Goal: Task Accomplishment & Management: Complete application form

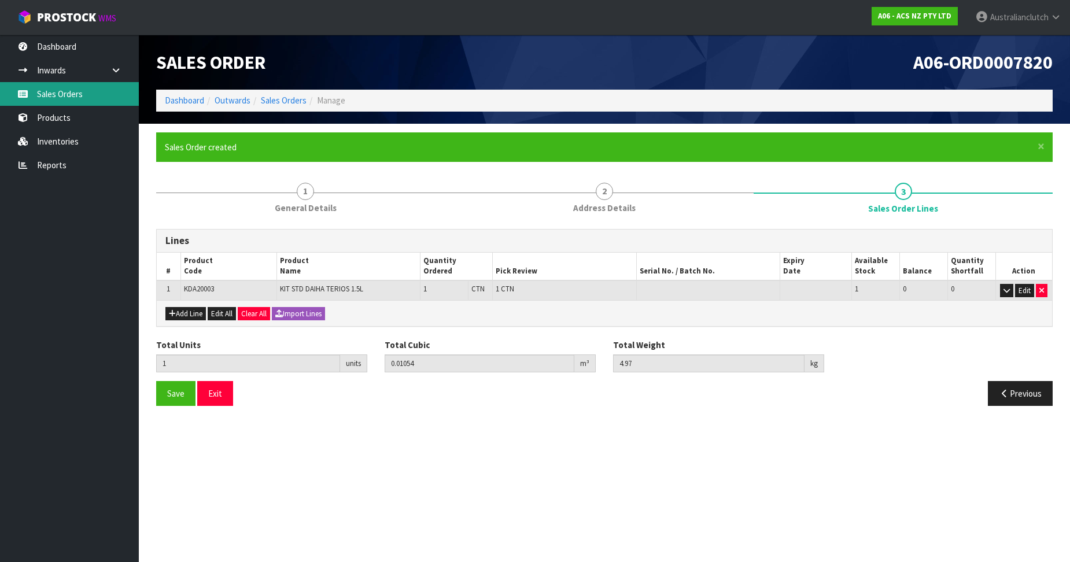
click at [107, 102] on link "Sales Orders" at bounding box center [69, 94] width 139 height 24
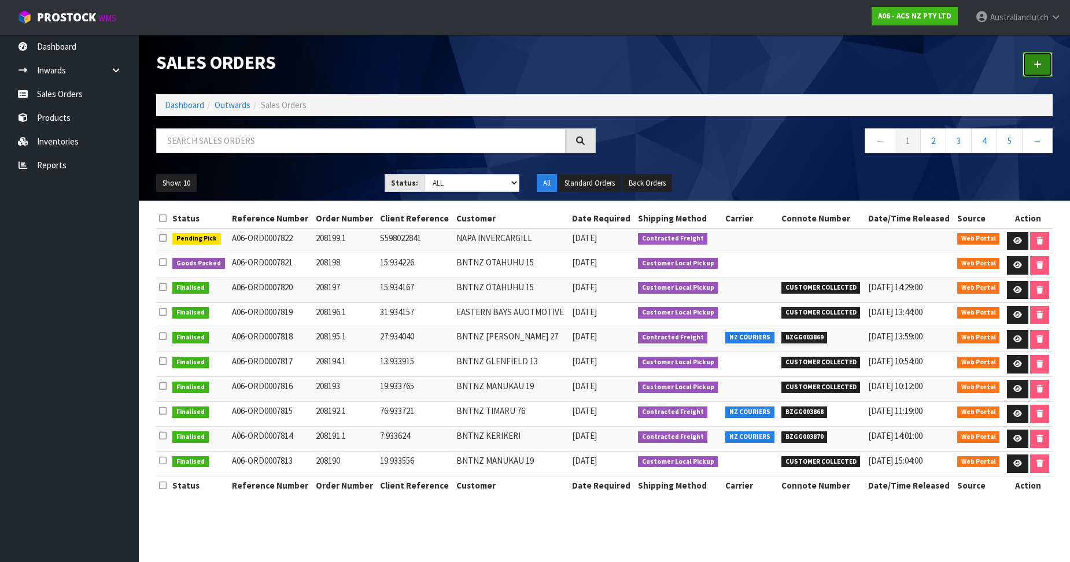
click at [1041, 72] on link at bounding box center [1038, 64] width 30 height 25
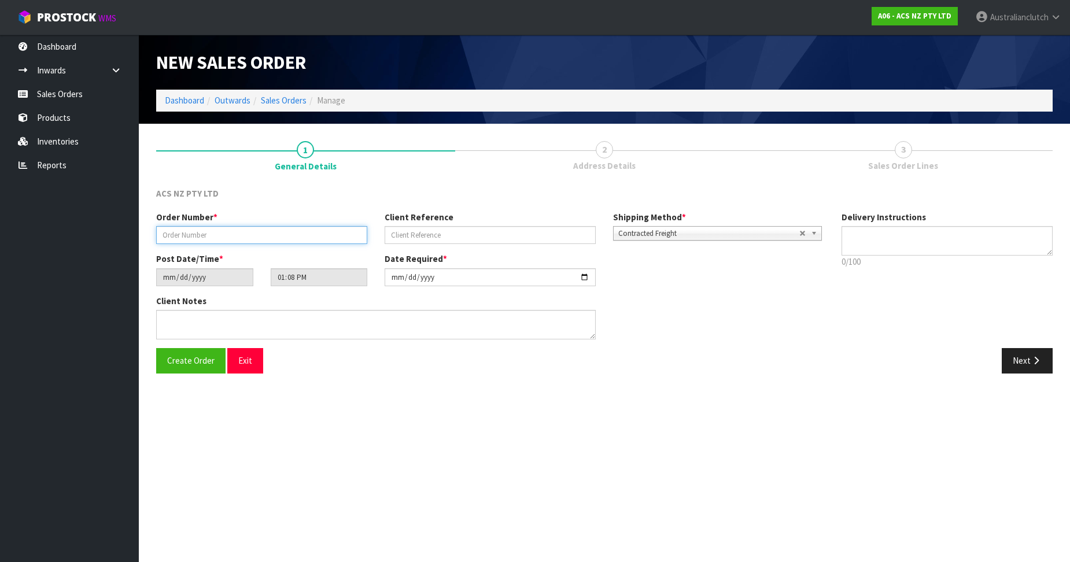
click at [216, 237] on input "text" at bounding box center [261, 235] width 211 height 18
paste input "208200.1"
type input "208200.1"
click at [505, 240] on input "text" at bounding box center [490, 235] width 211 height 18
paste input "4706185604"
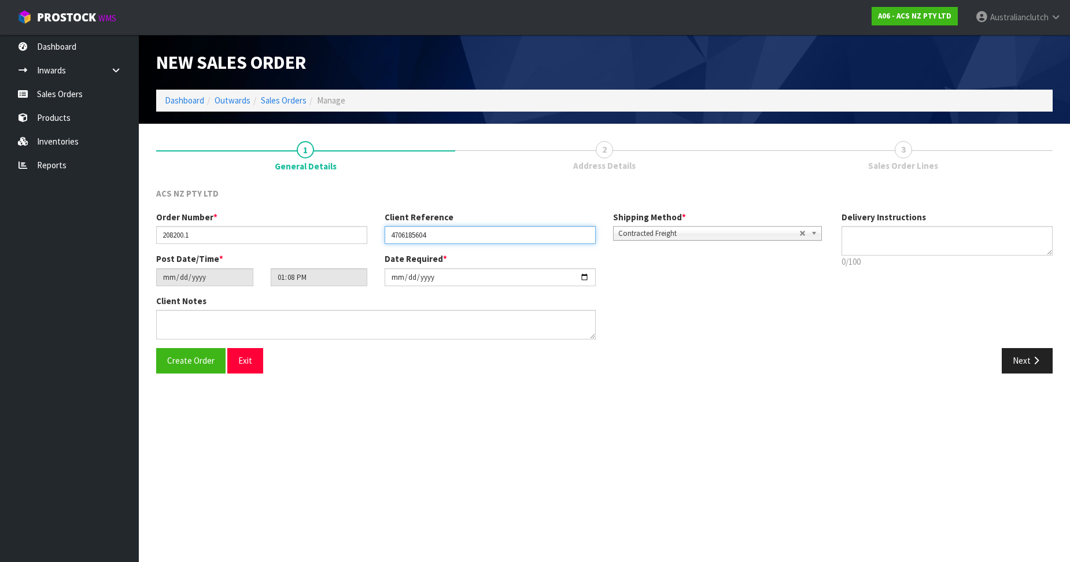
type input "4706185604"
click at [928, 233] on textarea at bounding box center [947, 240] width 211 height 29
type textarea "PLEASE SEND VIA NZC"
click at [1024, 355] on button "Next" at bounding box center [1027, 360] width 51 height 25
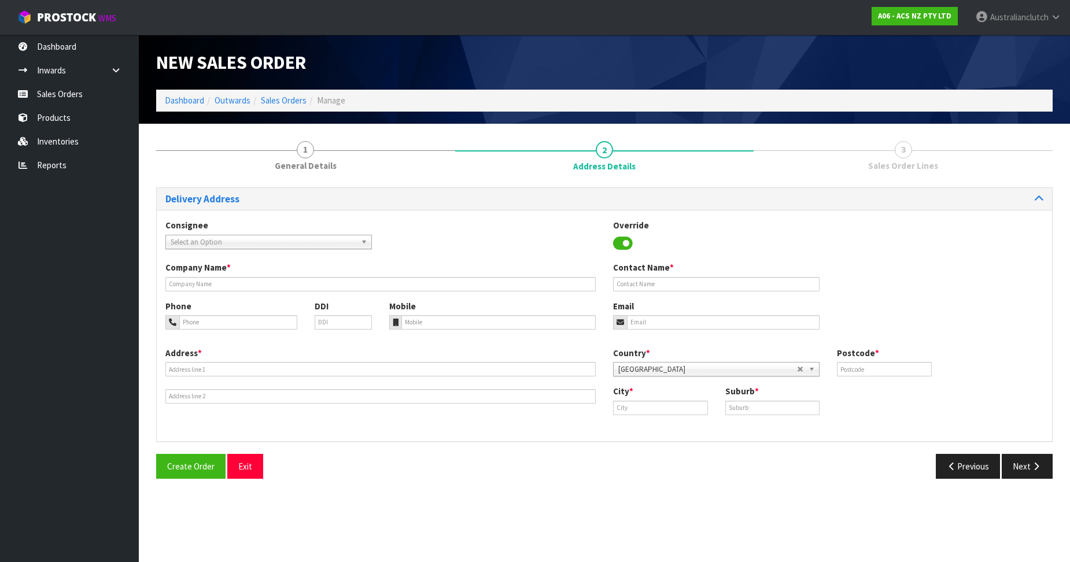
click at [316, 244] on span "Select an Option" at bounding box center [264, 242] width 186 height 14
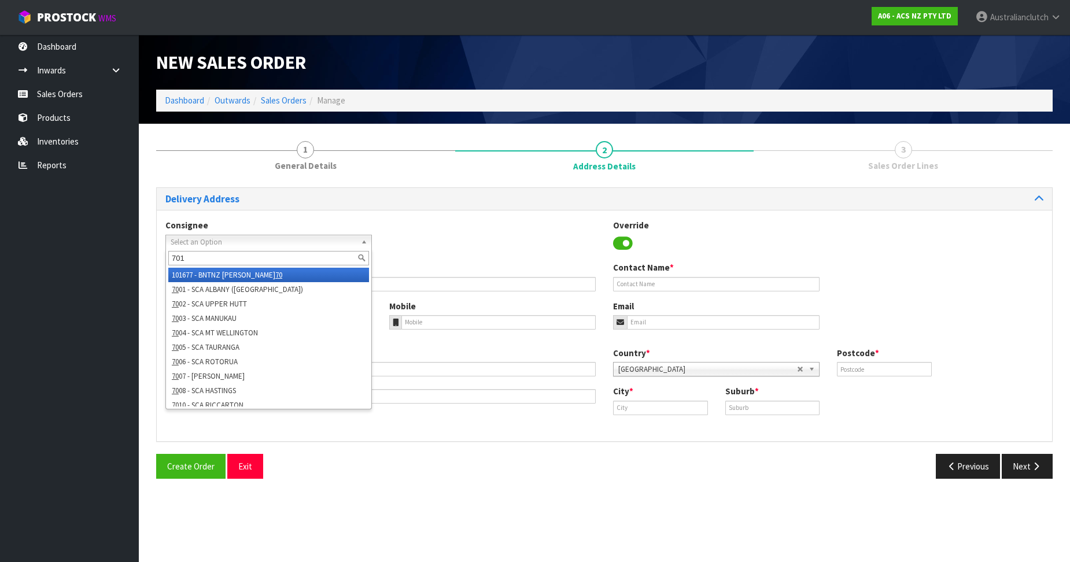
type input "7014"
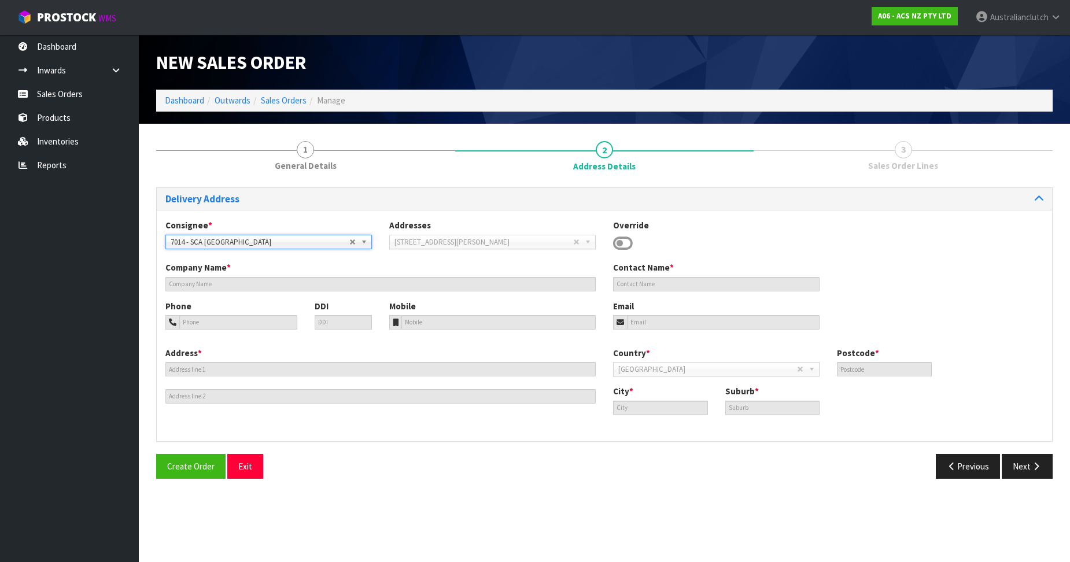
type input "SCA [GEOGRAPHIC_DATA]"
type input "06 7583882"
type input "[EMAIL_ADDRESS][DOMAIN_NAME]"
type input "[STREET_ADDRESS][PERSON_NAME]"
type input "4312"
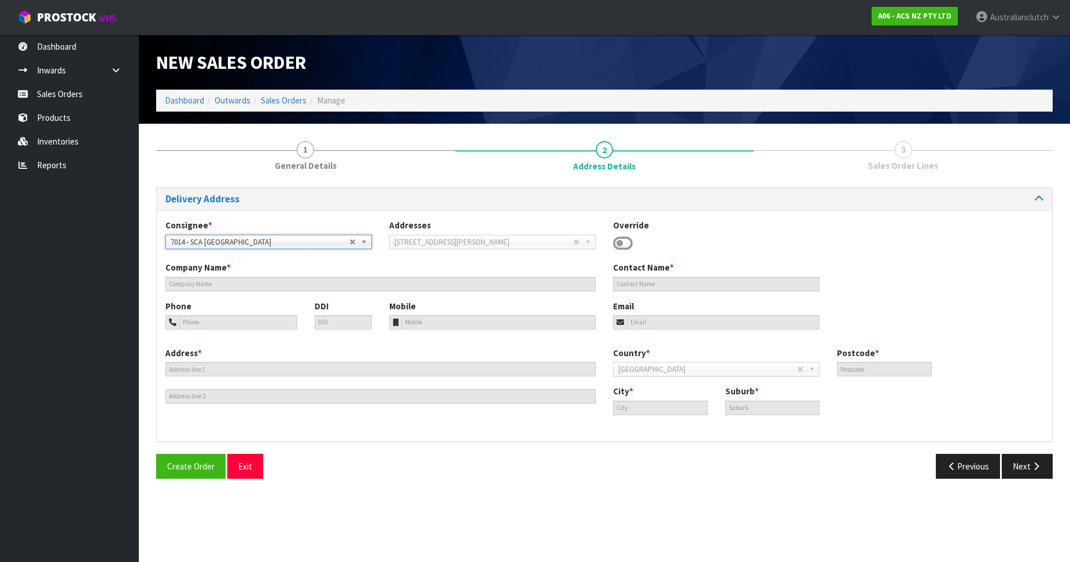
type input "[GEOGRAPHIC_DATA]"
click at [1042, 450] on div "Delivery Address Consignee * 000001.BAY MECHANICS - BAY MECHANICS 000001A - BRA…" at bounding box center [604, 337] width 896 height 301
click at [1034, 460] on button "Next" at bounding box center [1027, 466] width 51 height 25
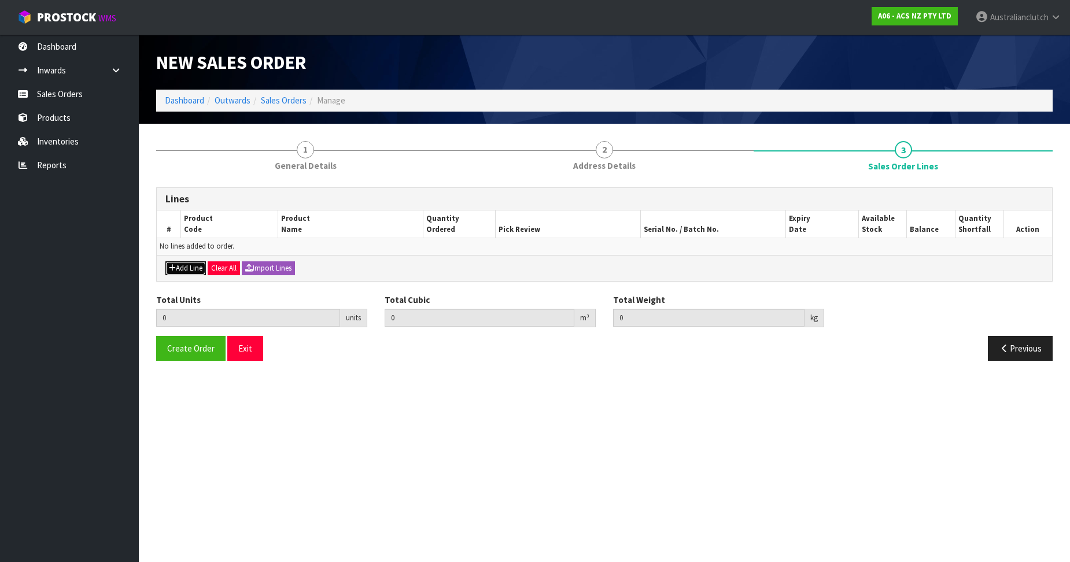
click at [188, 264] on button "Add Line" at bounding box center [185, 268] width 40 height 14
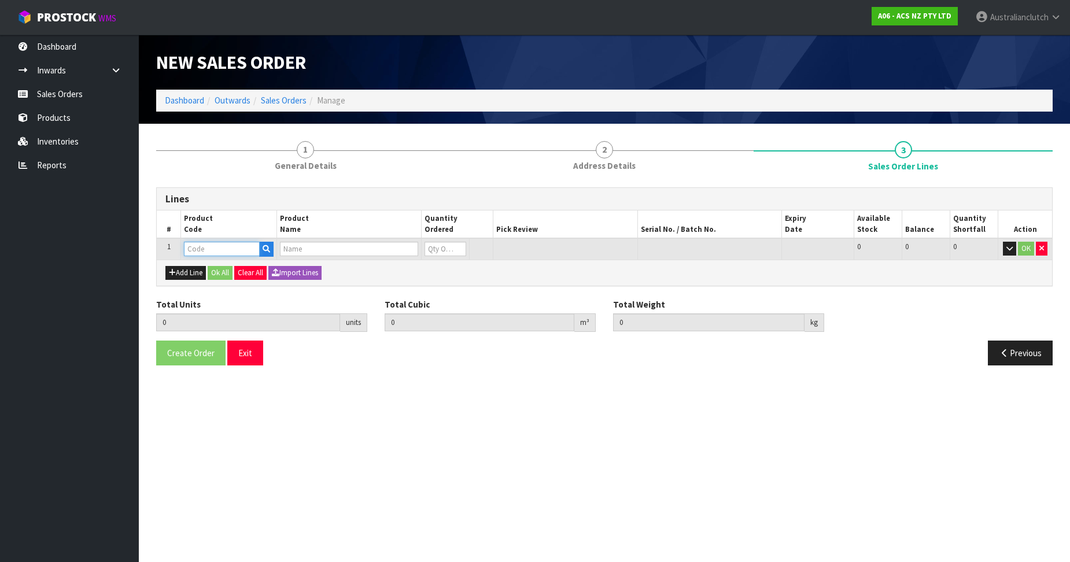
click at [214, 245] on input "text" at bounding box center [222, 249] width 76 height 14
paste input "MCTY135"
type input "MCTY135"
type input "0.000000"
type input "0.000"
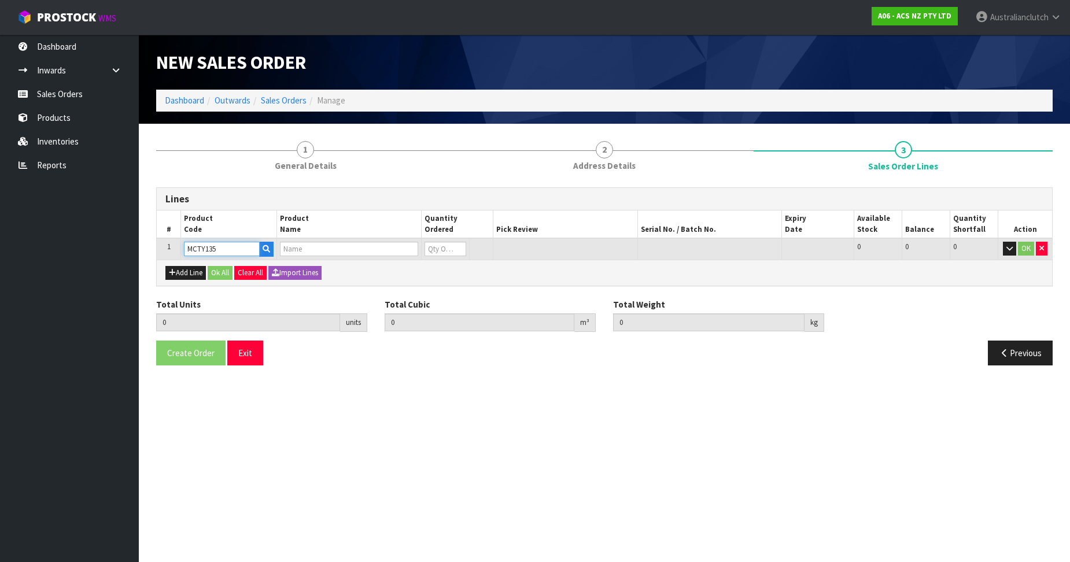
type input "CLUTCH M/CYL TOYOTA"
type input "0"
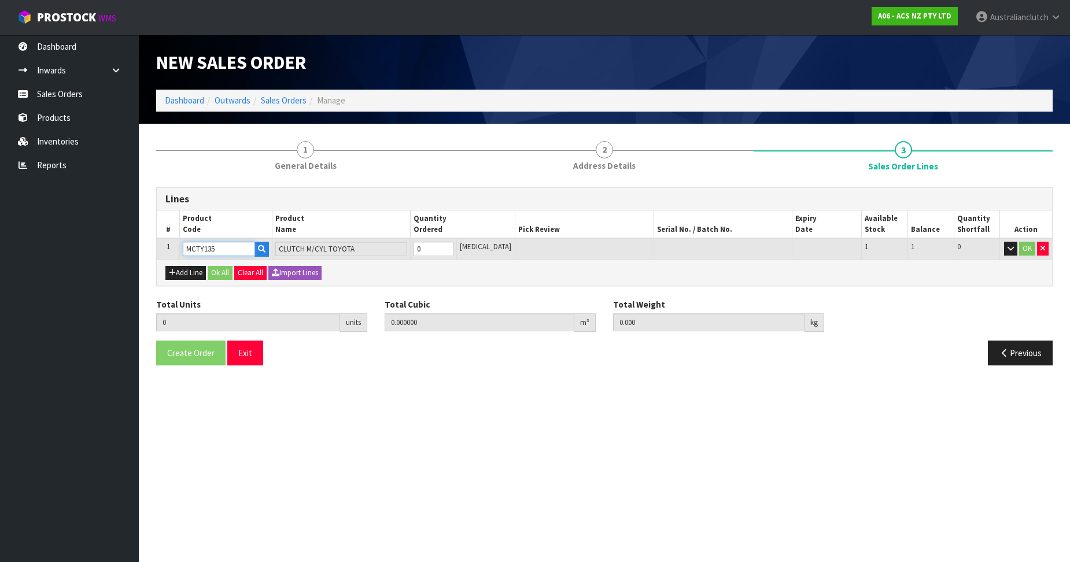
type input "MCTY135"
type input "1"
type input "0.007992"
type input "0.6"
type input "1"
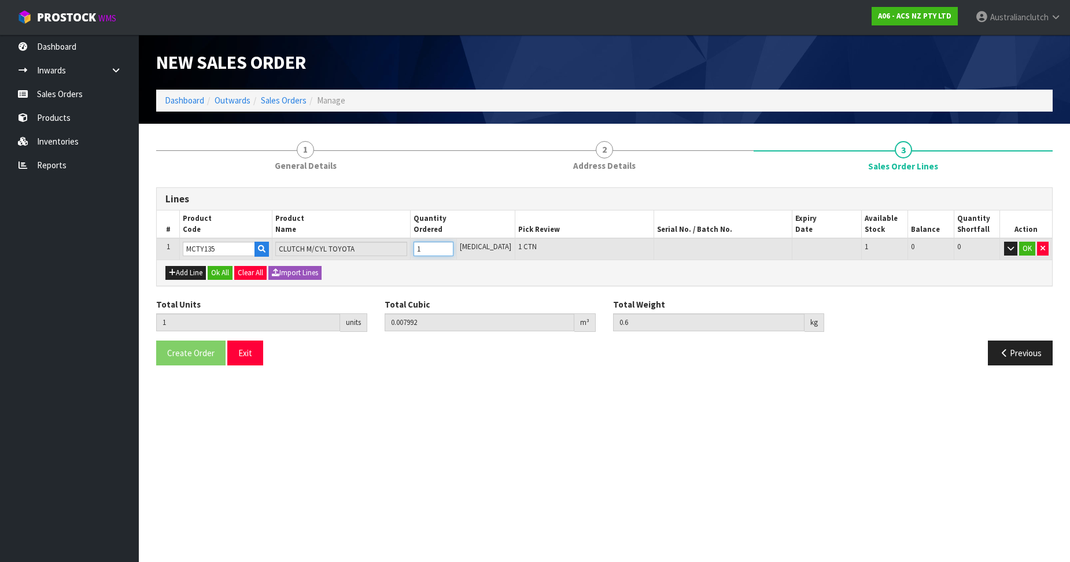
click at [453, 246] on input "1" at bounding box center [434, 249] width 40 height 14
click at [1024, 251] on button "OK" at bounding box center [1027, 249] width 16 height 14
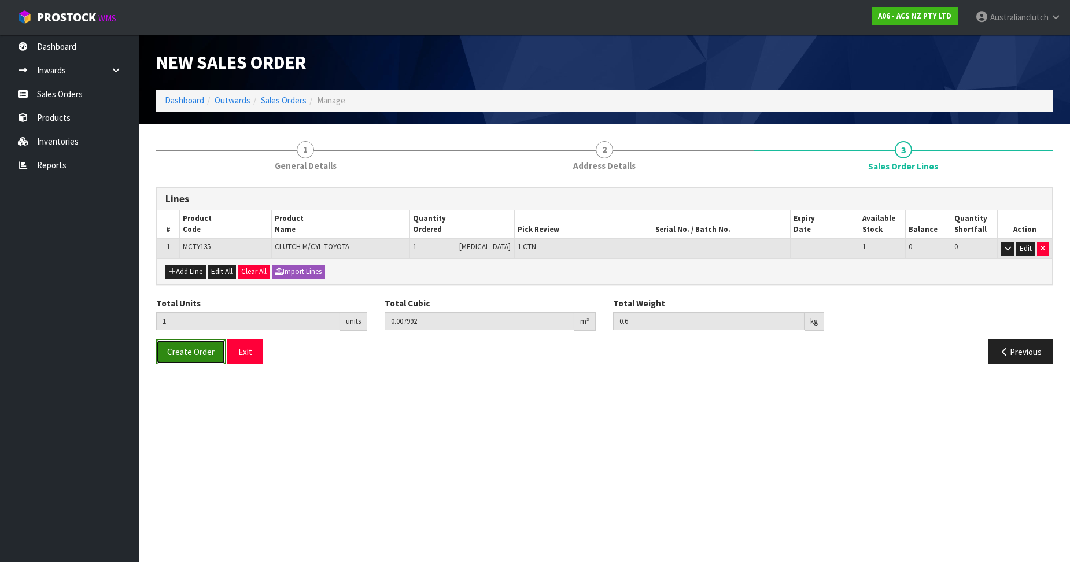
click at [156, 359] on button "Create Order" at bounding box center [190, 352] width 69 height 25
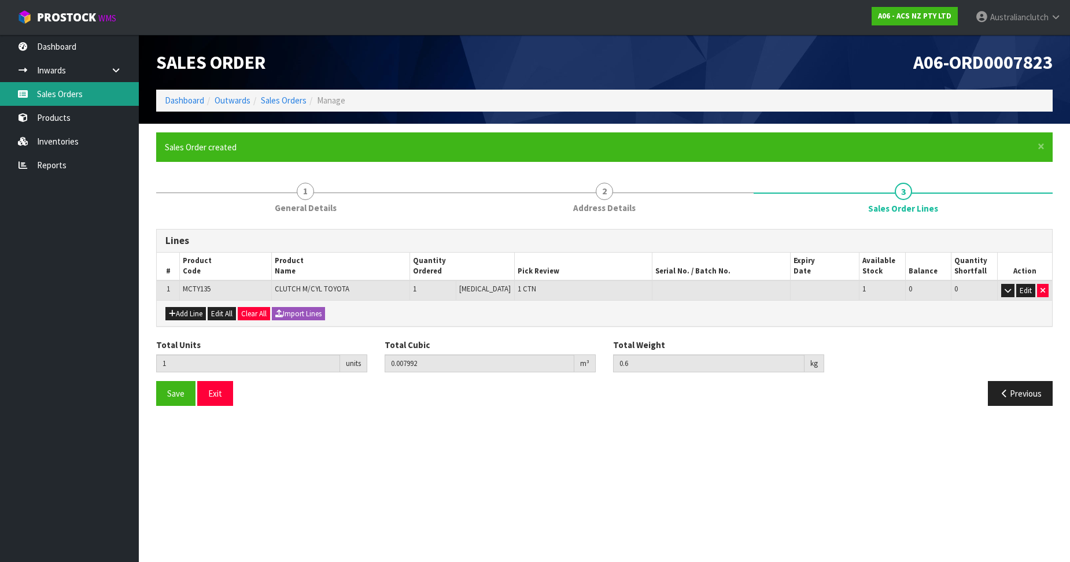
click at [118, 90] on link "Sales Orders" at bounding box center [69, 94] width 139 height 24
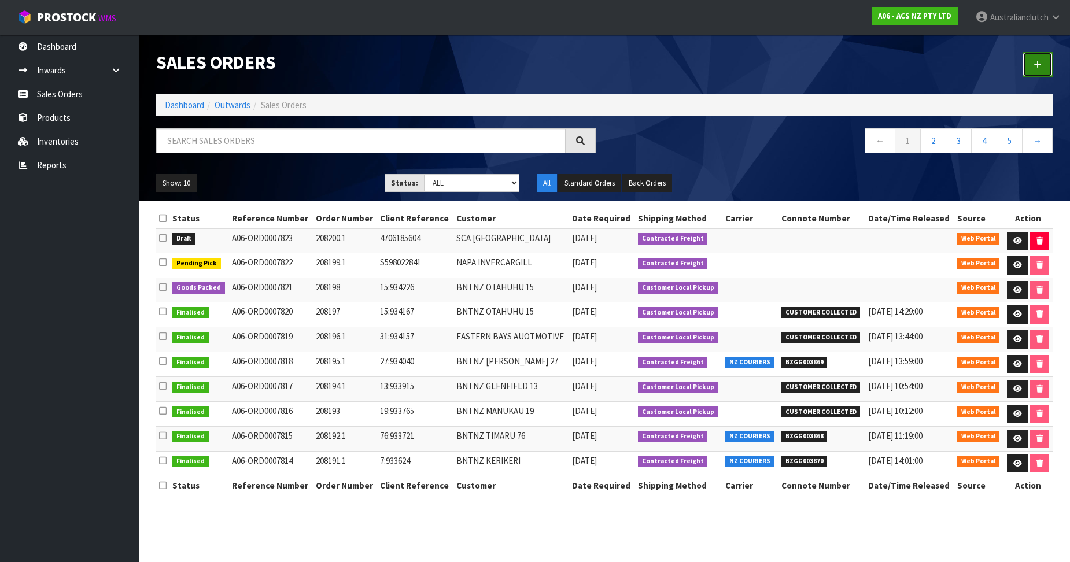
click at [1035, 57] on link at bounding box center [1038, 64] width 30 height 25
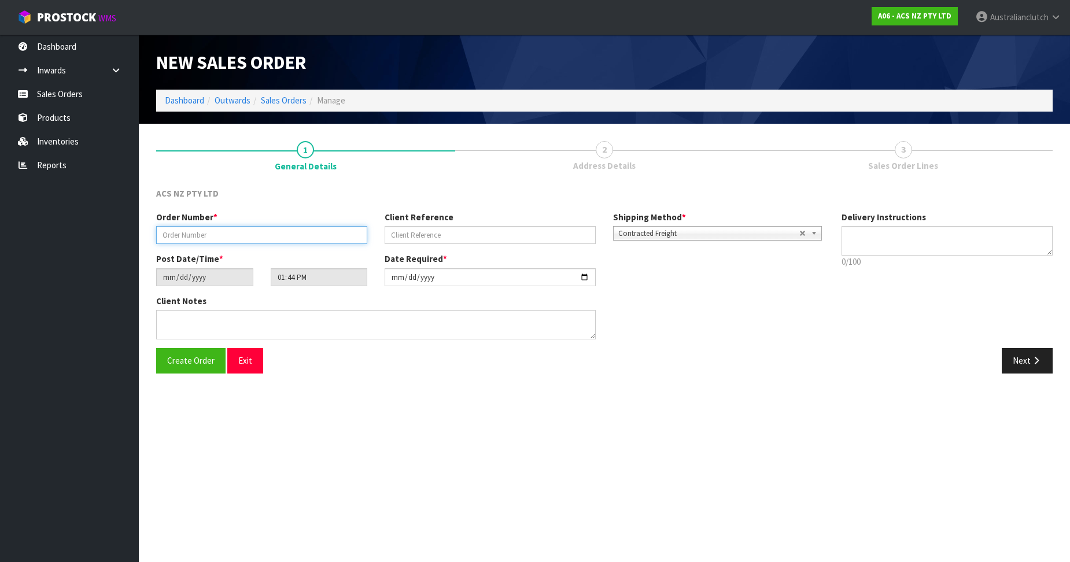
click at [212, 228] on input "text" at bounding box center [261, 235] width 211 height 18
paste input "208201.1"
type input "208201.1"
click at [435, 231] on input "text" at bounding box center [490, 235] width 211 height 18
paste input "S598022843"
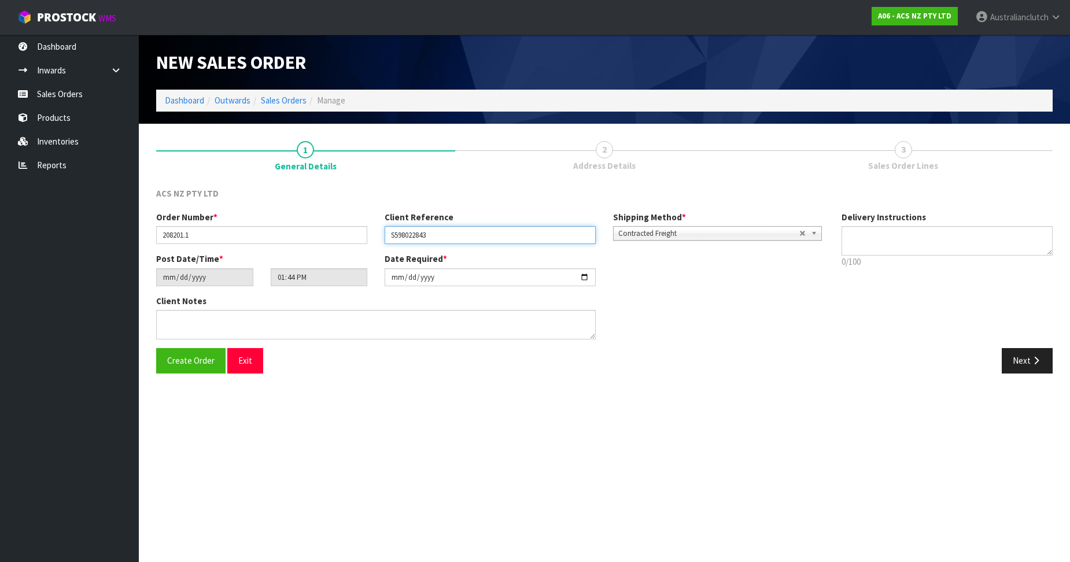
type input "S598022843"
click at [868, 240] on textarea at bounding box center [947, 240] width 211 height 29
type textarea "PLEASE SEND VIA NZC"
click at [1024, 362] on button "Next" at bounding box center [1027, 360] width 51 height 25
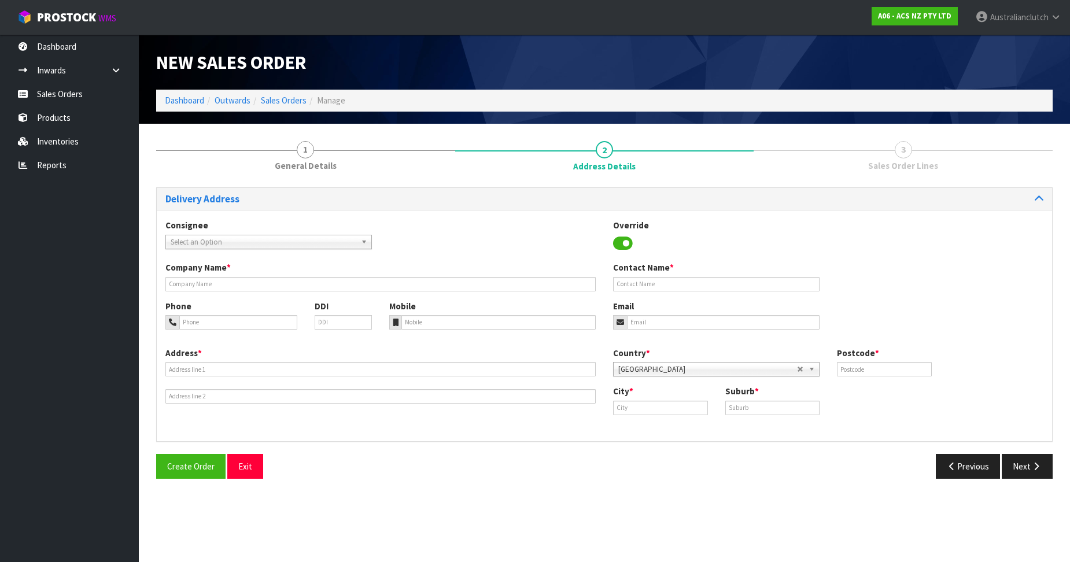
click at [307, 251] on div "Consignee 000001.BAY MECHANICS - BAY MECHANICS 000001A - BRAKE & TRANSMISSION N…" at bounding box center [604, 240] width 895 height 42
click at [307, 250] on div "Consignee 000001.BAY MECHANICS - BAY MECHANICS 000001A - BRAKE & TRANSMISSION N…" at bounding box center [604, 240] width 895 height 42
click at [294, 240] on span "Select an Option" at bounding box center [264, 242] width 186 height 14
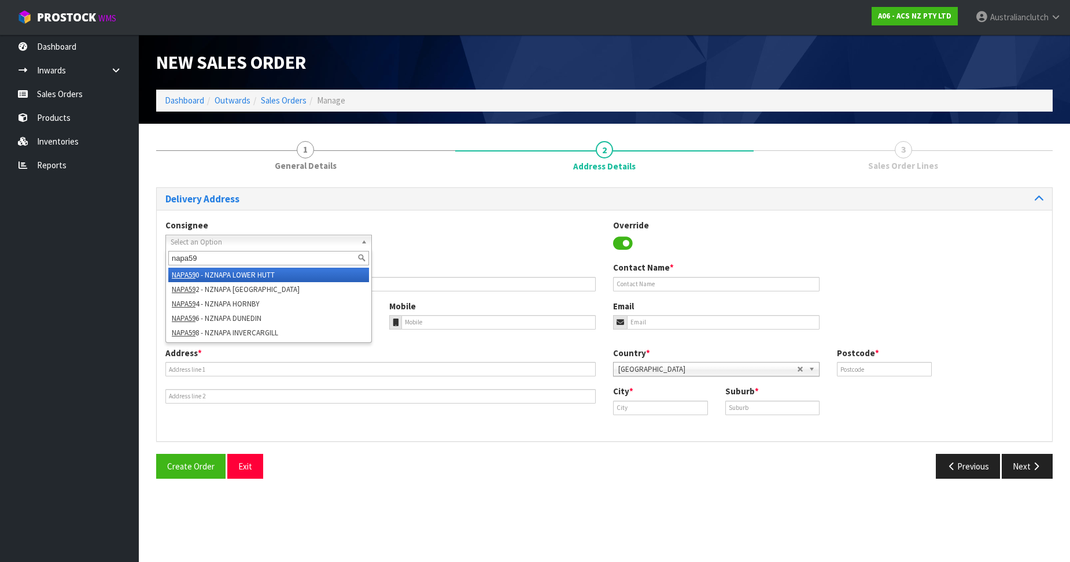
type input "napa598"
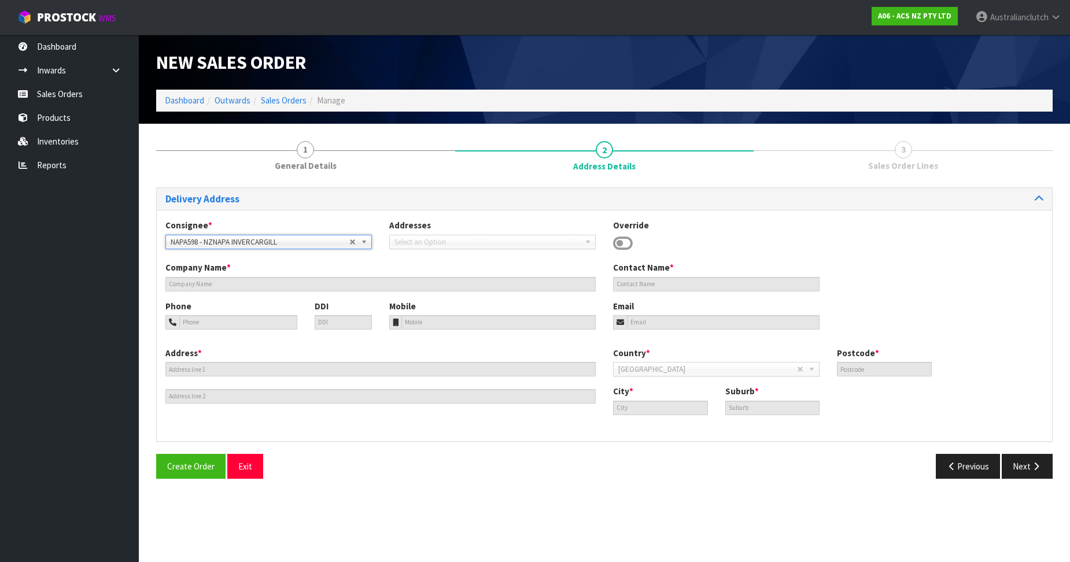
type input "NZNAPA INVERCARGILL"
type input "[PERSON_NAME]"
type input "03 2189093"
type input "[EMAIL_ADDRESS][DOMAIN_NAME]"
type input "[STREET_ADDRESS]"
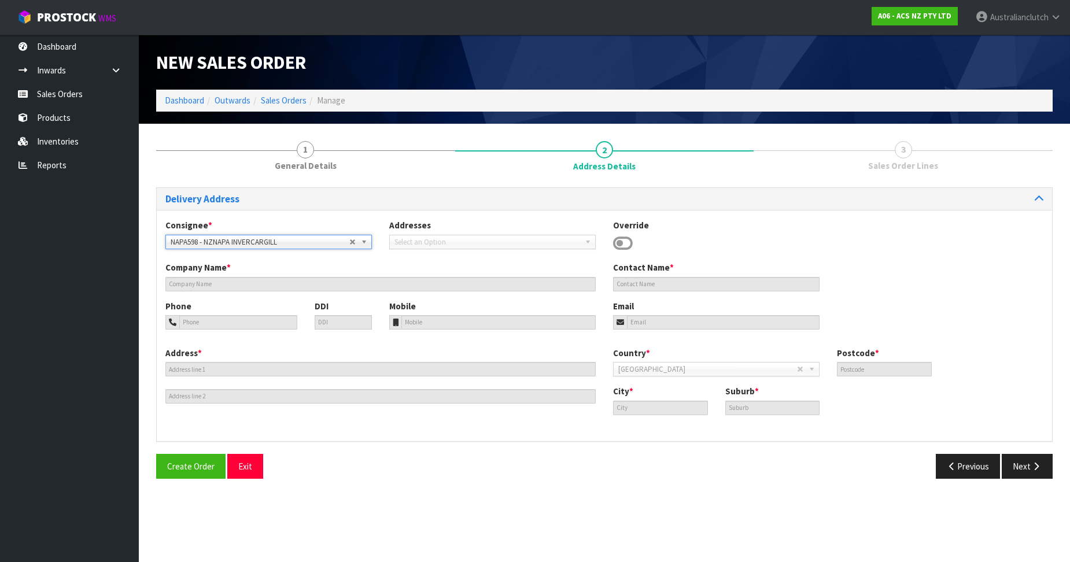
type input "9810"
type input "INVERCARGILL"
click at [1027, 469] on button "Next" at bounding box center [1027, 466] width 51 height 25
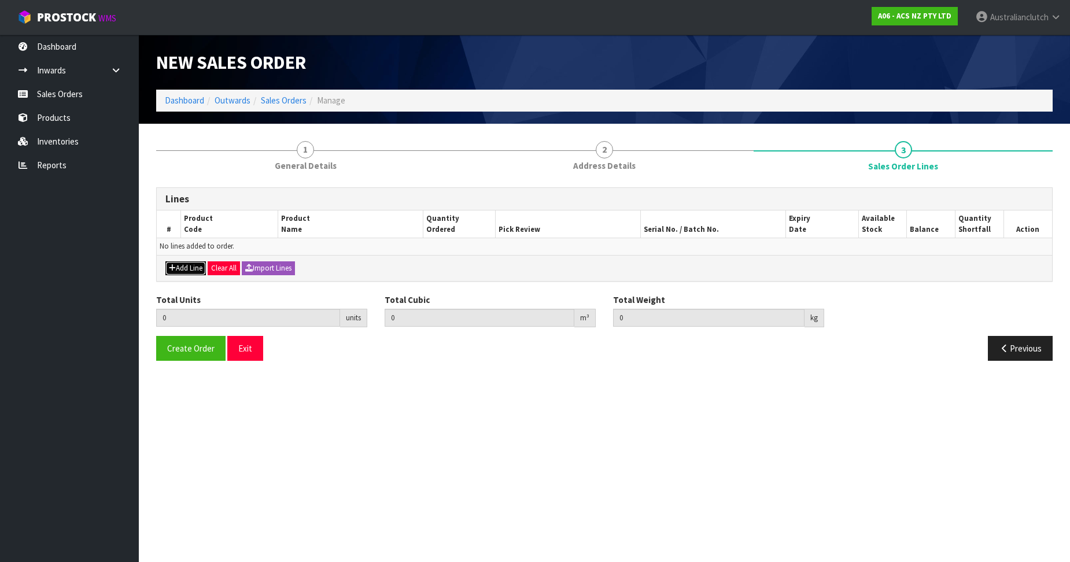
drag, startPoint x: 179, startPoint y: 269, endPoint x: 184, endPoint y: 265, distance: 6.3
click at [180, 268] on button "Add Line" at bounding box center [185, 268] width 40 height 14
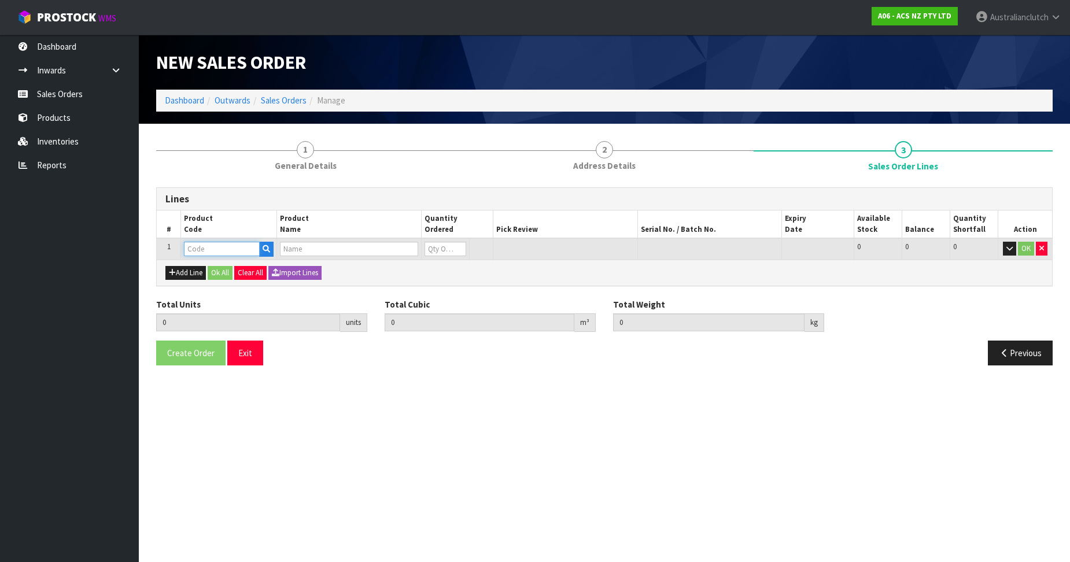
click at [208, 246] on input "text" at bounding box center [222, 249] width 76 height 14
paste input "SCFD049"
type input "SCFD049"
type input "0.000000"
type input "0.000"
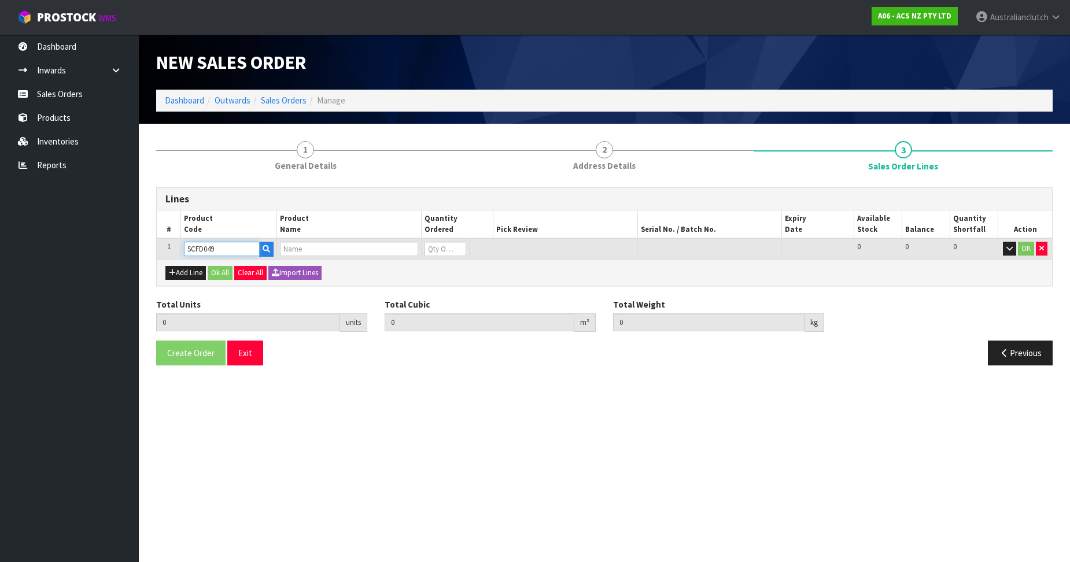
type input "CLUTCH S/CYL FORD 22.22MM (7/8")"
type input "0"
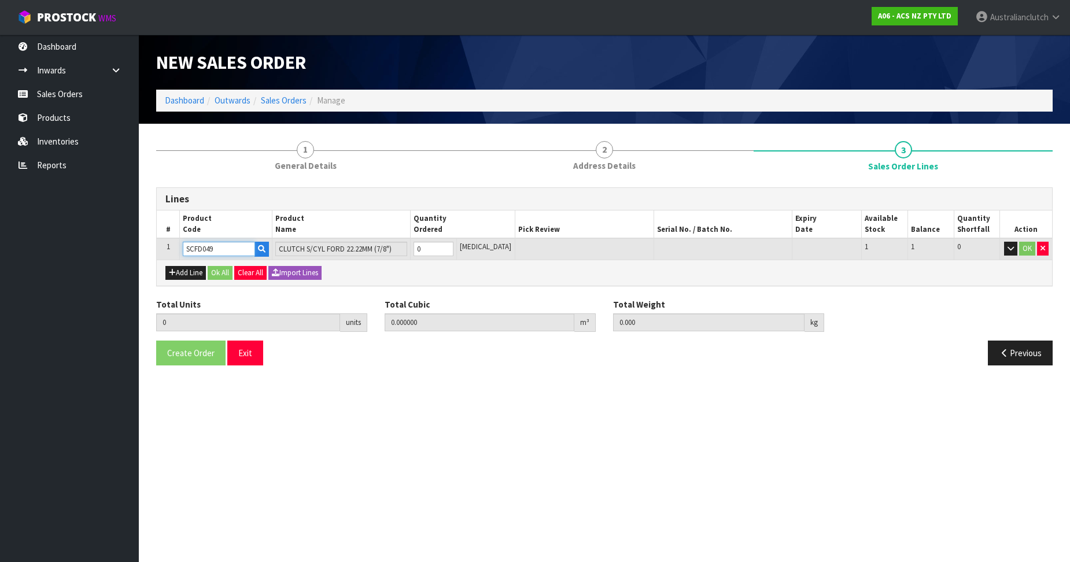
type input "SCFD049"
type input "1"
type input "0.002981"
type input "0.45"
type input "1"
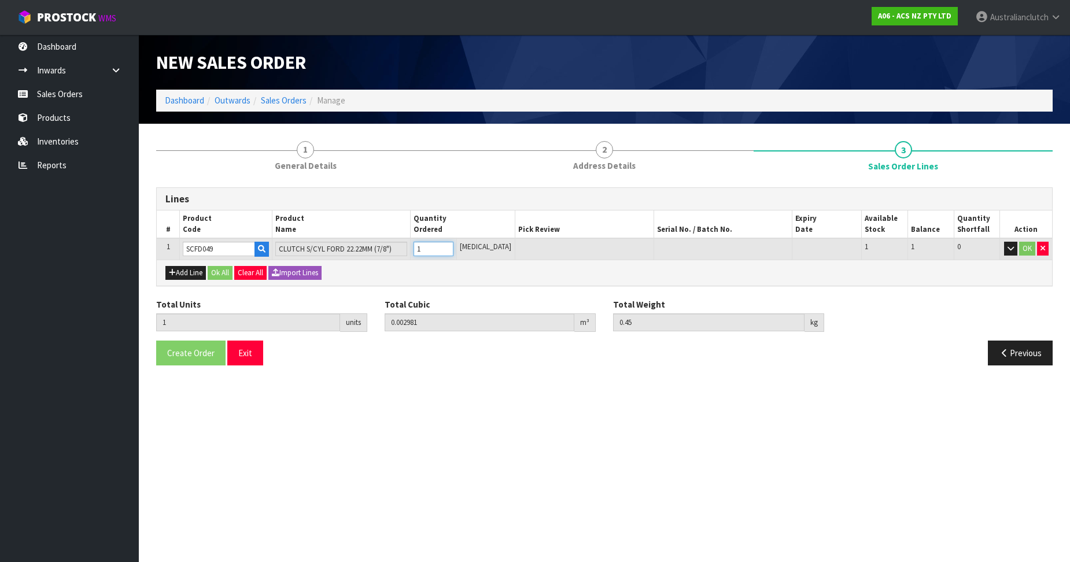
click at [453, 245] on input "1" at bounding box center [434, 249] width 40 height 14
click at [1023, 254] on button "OK" at bounding box center [1027, 249] width 16 height 14
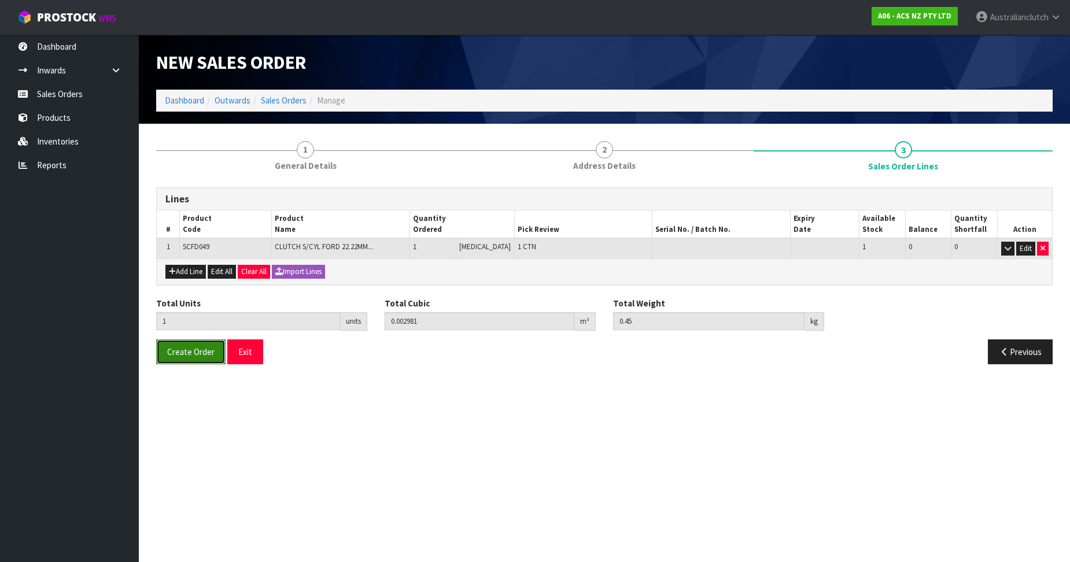
click at [176, 349] on span "Create Order" at bounding box center [190, 351] width 47 height 11
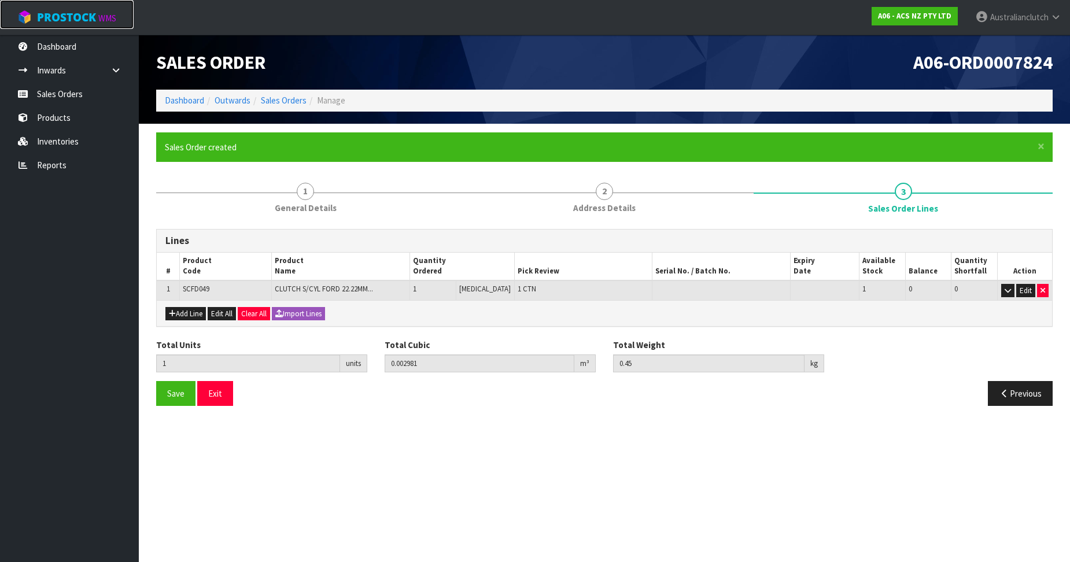
click at [95, 19] on span "ProStock" at bounding box center [66, 17] width 59 height 15
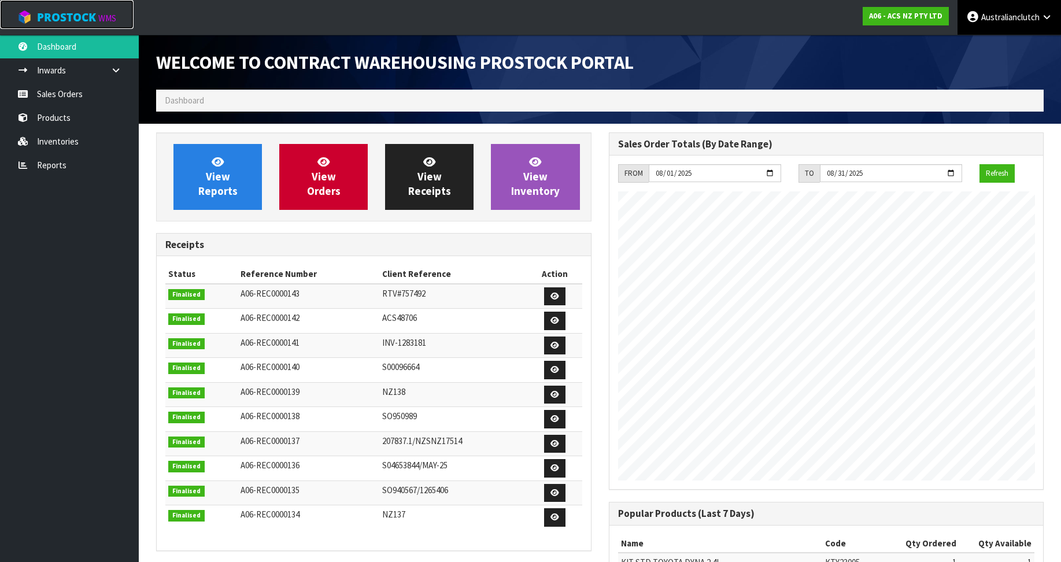
scroll to position [641, 452]
